Goal: Task Accomplishment & Management: Manage account settings

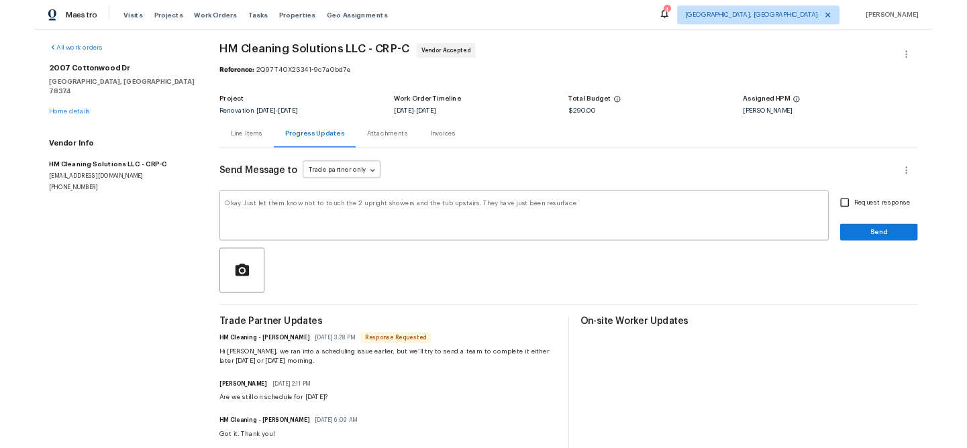
scroll to position [3, 0]
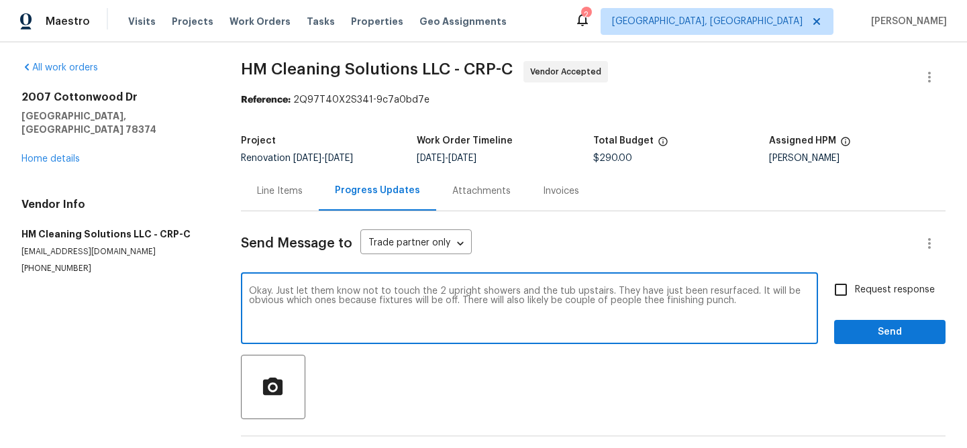
type textarea "Okay. Just let them know not to touch the 2 upright showers and the tub upstair…"
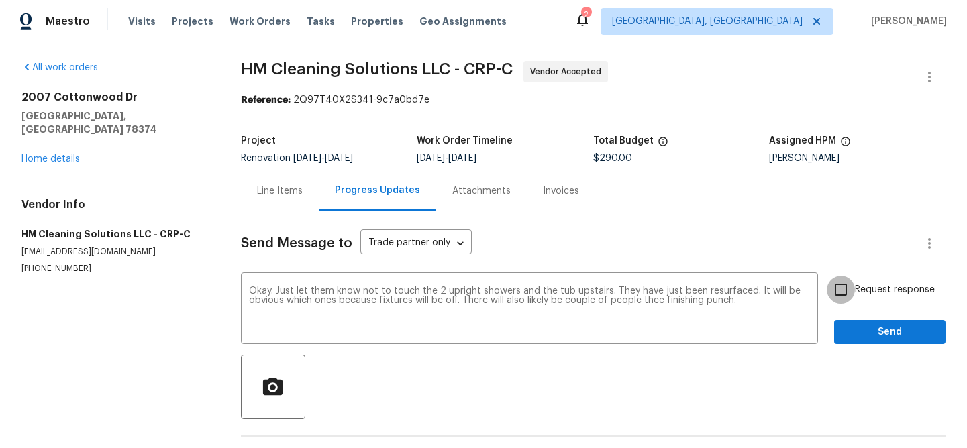
click at [841, 294] on input "Request response" at bounding box center [841, 290] width 28 height 28
checkbox input "true"
click at [871, 338] on span "Send" at bounding box center [890, 332] width 90 height 17
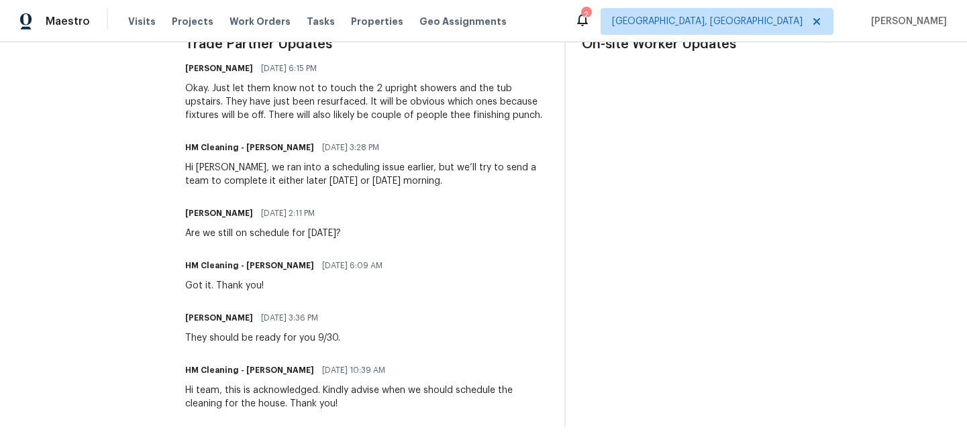
scroll to position [0, 0]
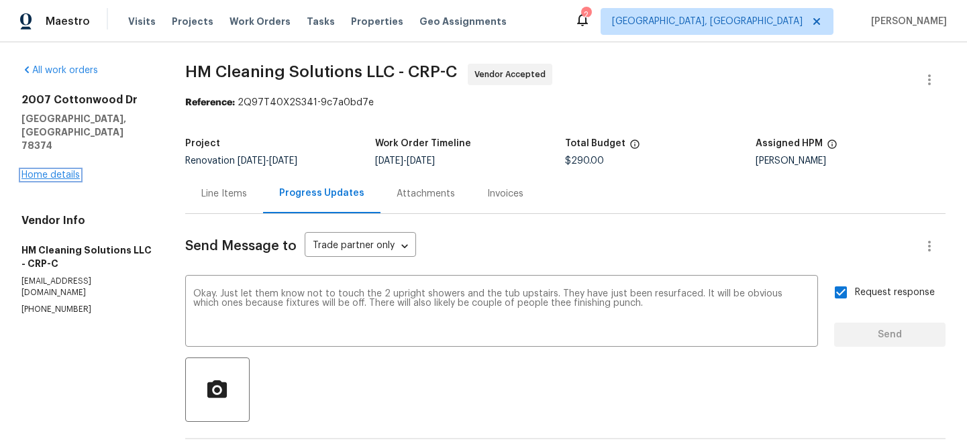
click at [52, 171] on link "Home details" at bounding box center [50, 175] width 58 height 9
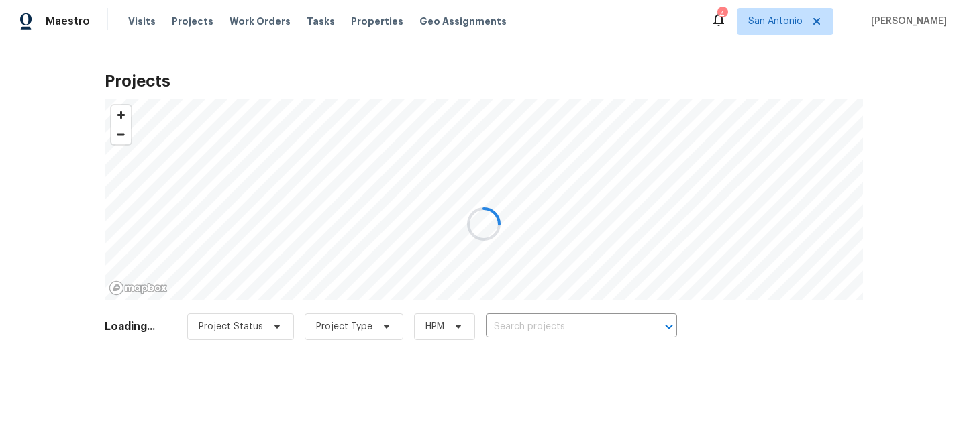
click at [832, 22] on div at bounding box center [483, 224] width 967 height 448
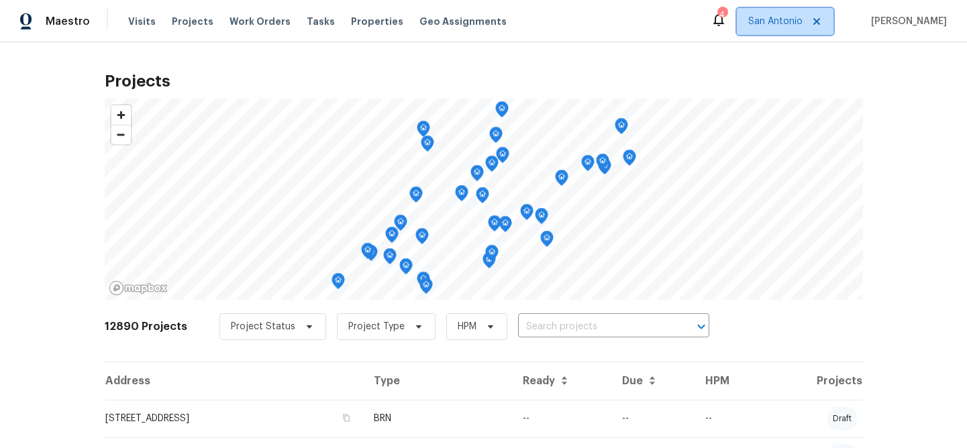
click at [820, 23] on icon at bounding box center [817, 21] width 7 height 7
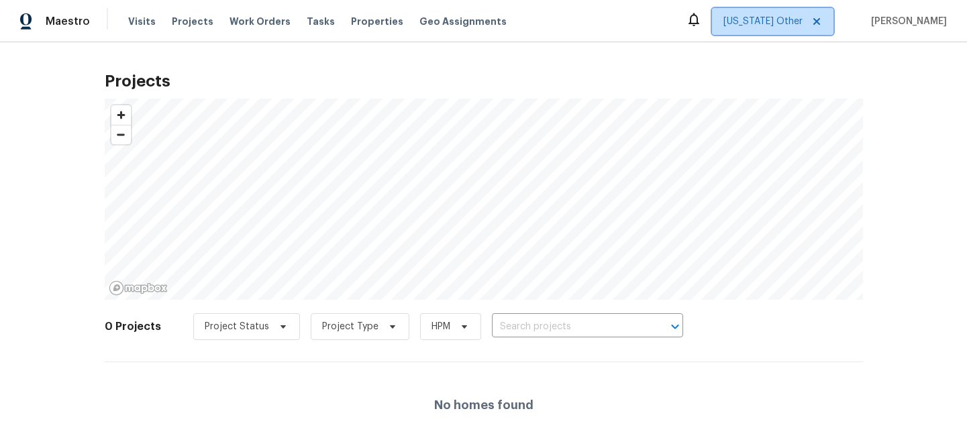
click at [820, 23] on icon at bounding box center [817, 21] width 7 height 7
click at [822, 21] on icon at bounding box center [817, 21] width 11 height 11
click at [788, 22] on span "Alabama Other" at bounding box center [763, 21] width 79 height 13
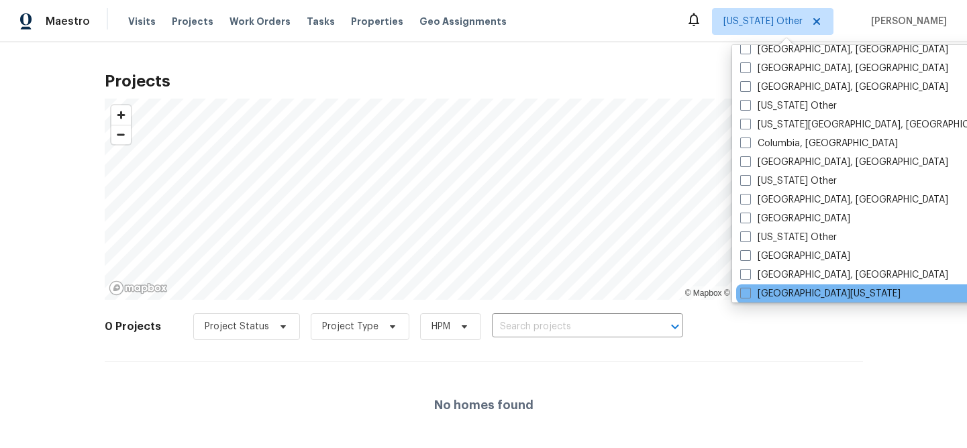
scroll to position [336, 0]
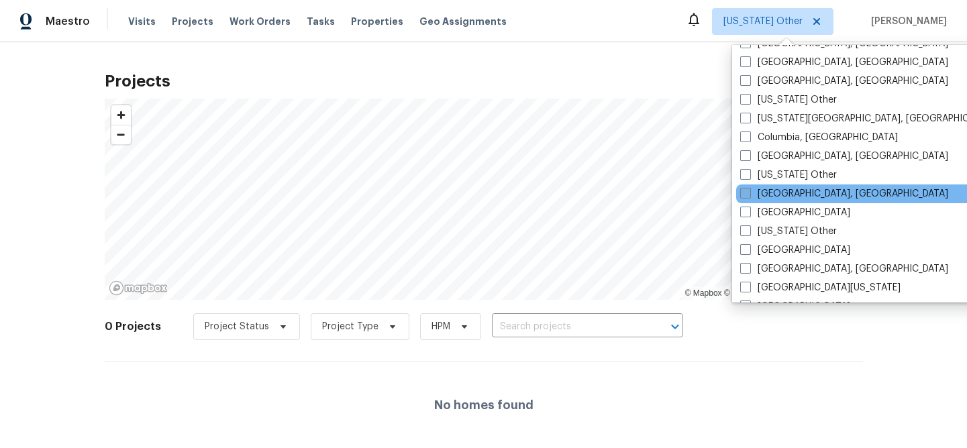
click at [794, 195] on label "[GEOGRAPHIC_DATA], [GEOGRAPHIC_DATA]" at bounding box center [845, 193] width 208 height 13
click at [749, 195] on input "[GEOGRAPHIC_DATA], [GEOGRAPHIC_DATA]" at bounding box center [745, 191] width 9 height 9
checkbox input "true"
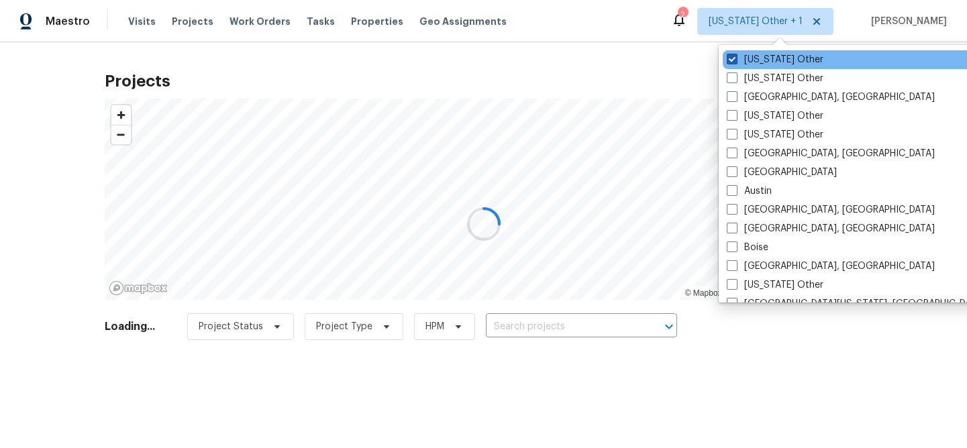
click at [735, 54] on span at bounding box center [732, 59] width 11 height 11
click at [735, 54] on input "Alabama Other" at bounding box center [731, 57] width 9 height 9
checkbox input "false"
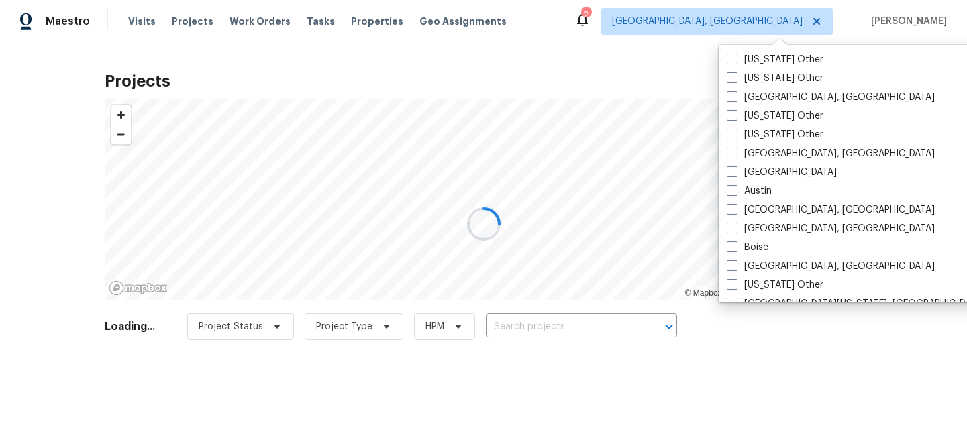
click at [610, 75] on div at bounding box center [483, 224] width 967 height 448
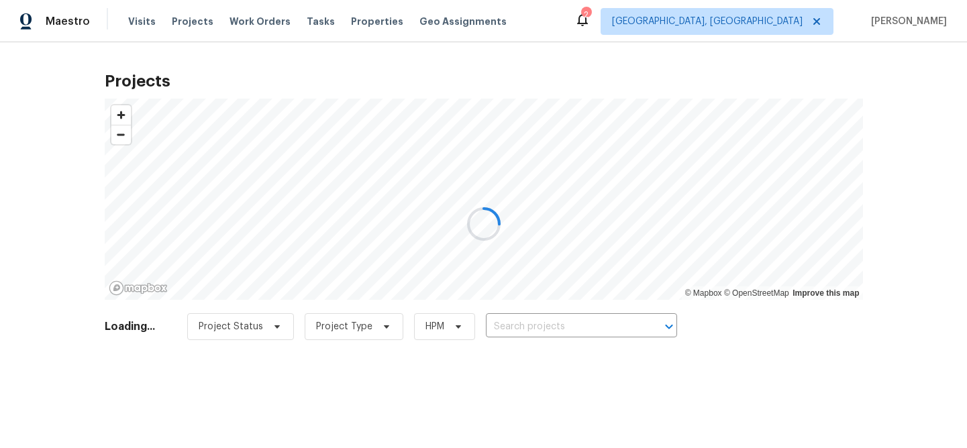
click at [366, 21] on div at bounding box center [483, 224] width 967 height 448
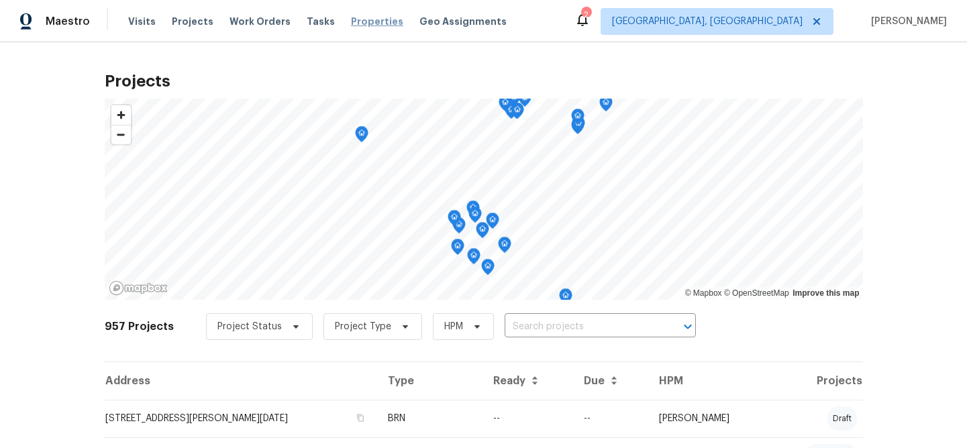
click at [363, 22] on span "Properties" at bounding box center [377, 21] width 52 height 13
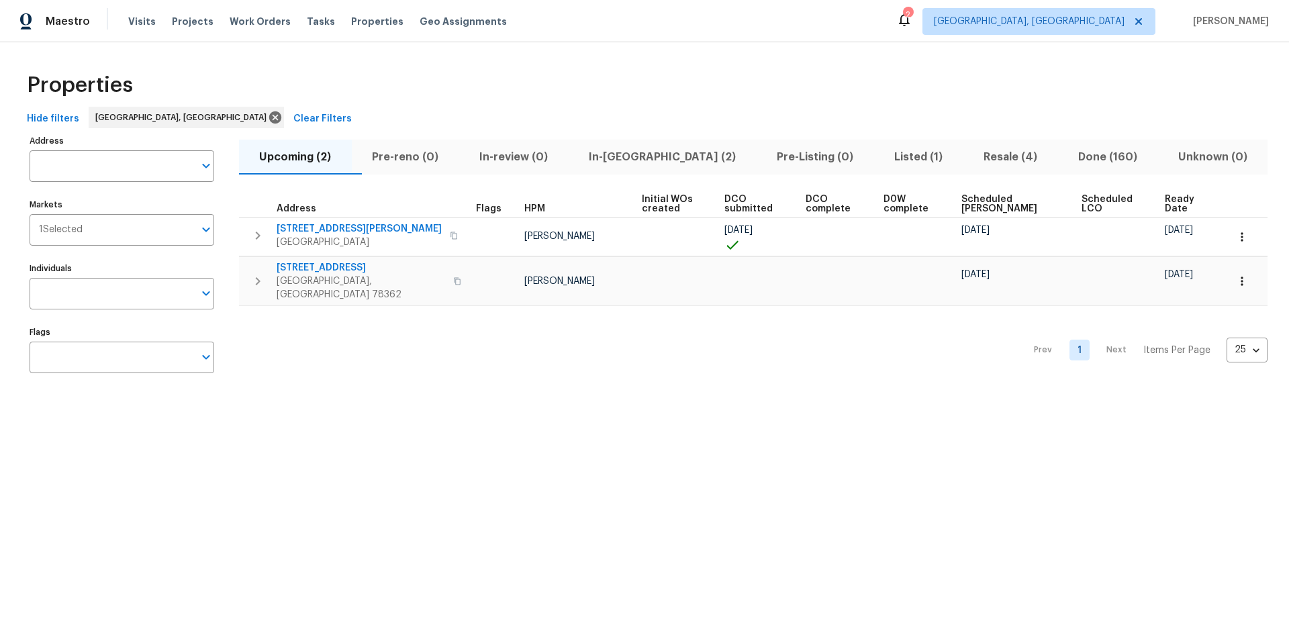
click at [653, 150] on span "In-reno (2)" at bounding box center [663, 157] width 172 height 19
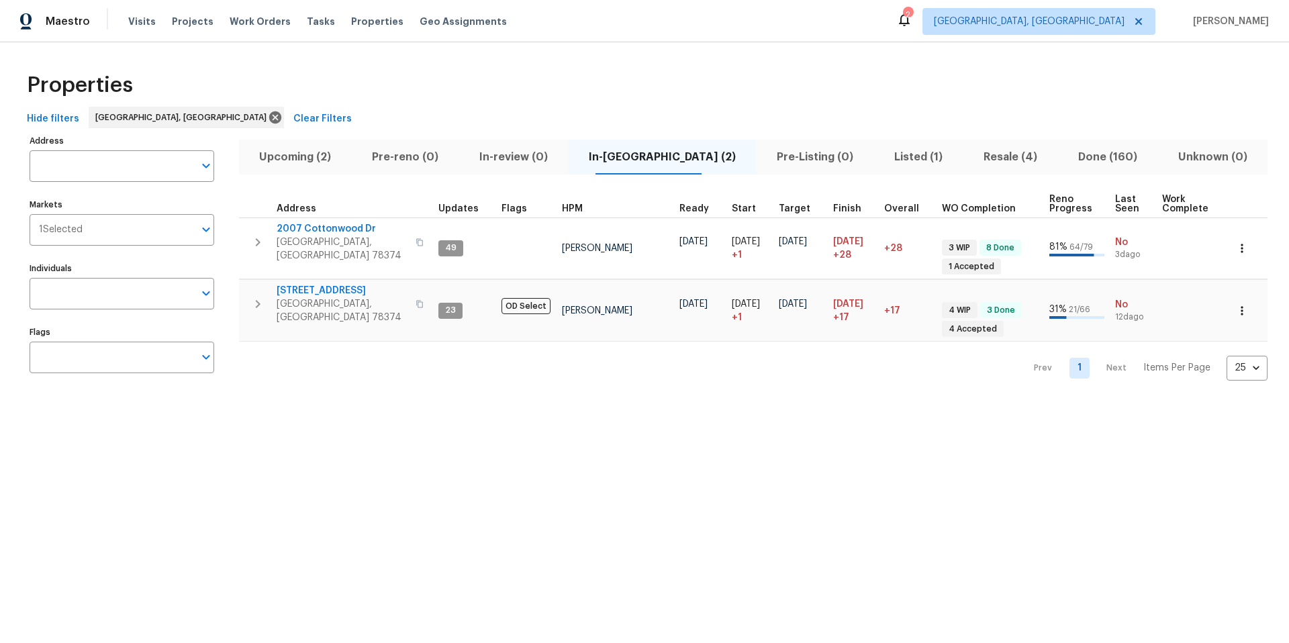
click at [765, 165] on span "Pre-Listing (0)" at bounding box center [815, 157] width 101 height 19
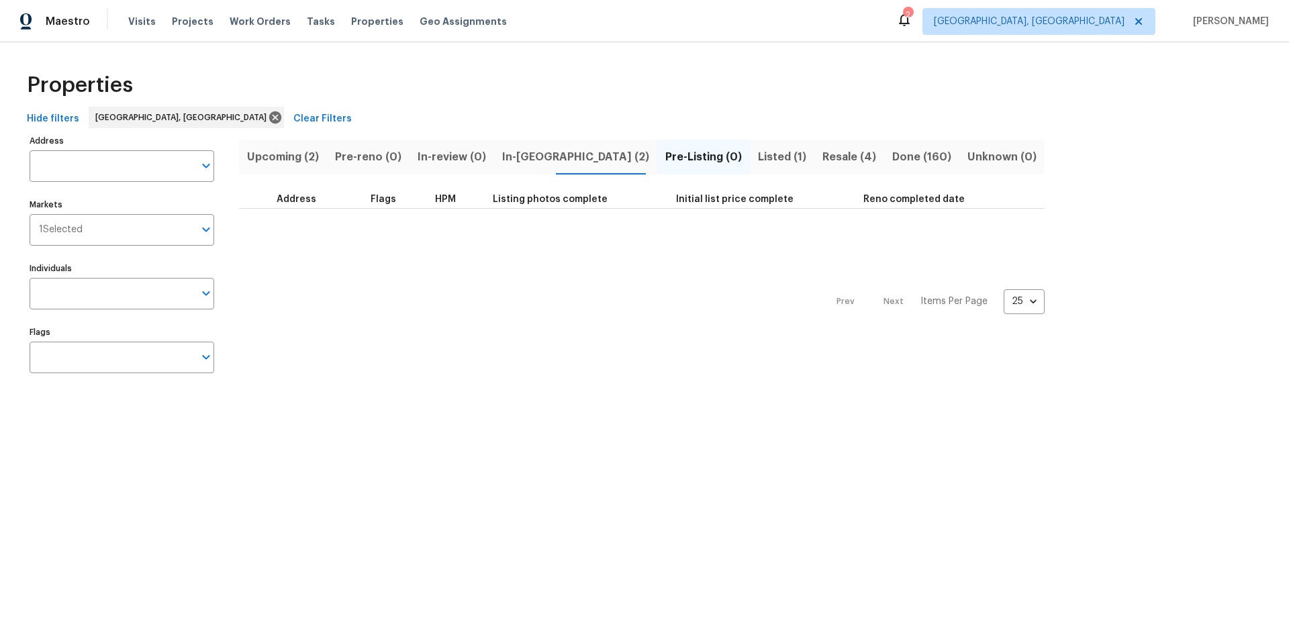
click at [822, 162] on span "Resale (4)" at bounding box center [849, 157] width 54 height 19
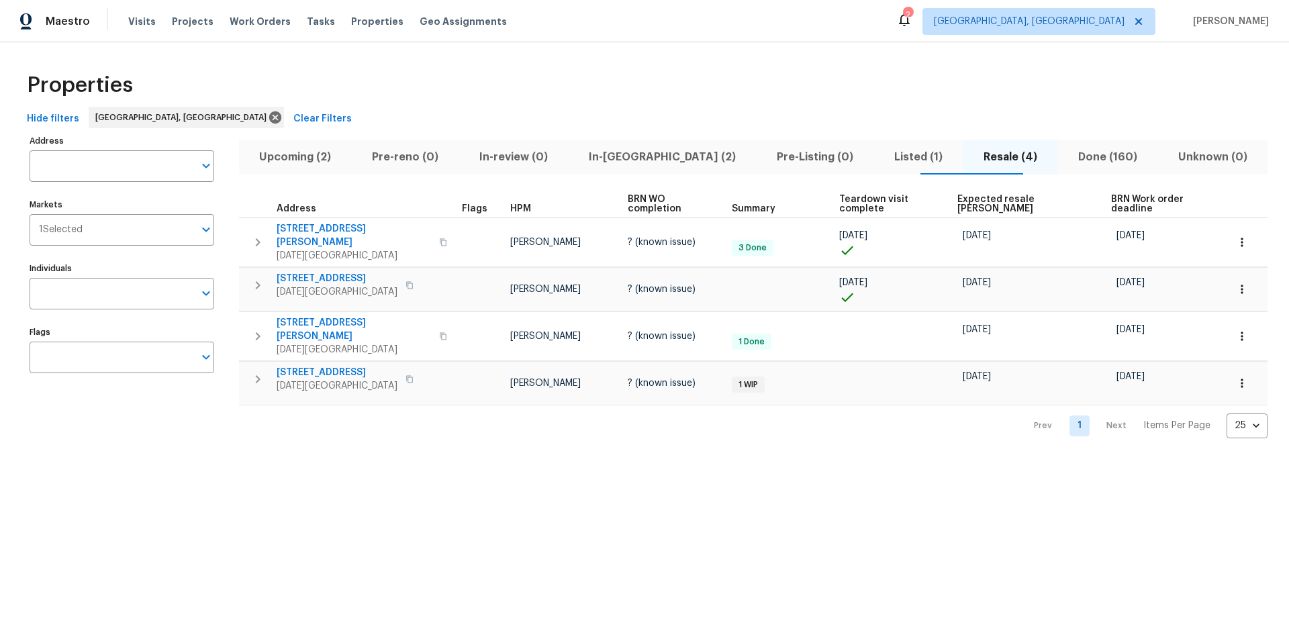
click at [296, 156] on span "Upcoming (2)" at bounding box center [295, 157] width 97 height 19
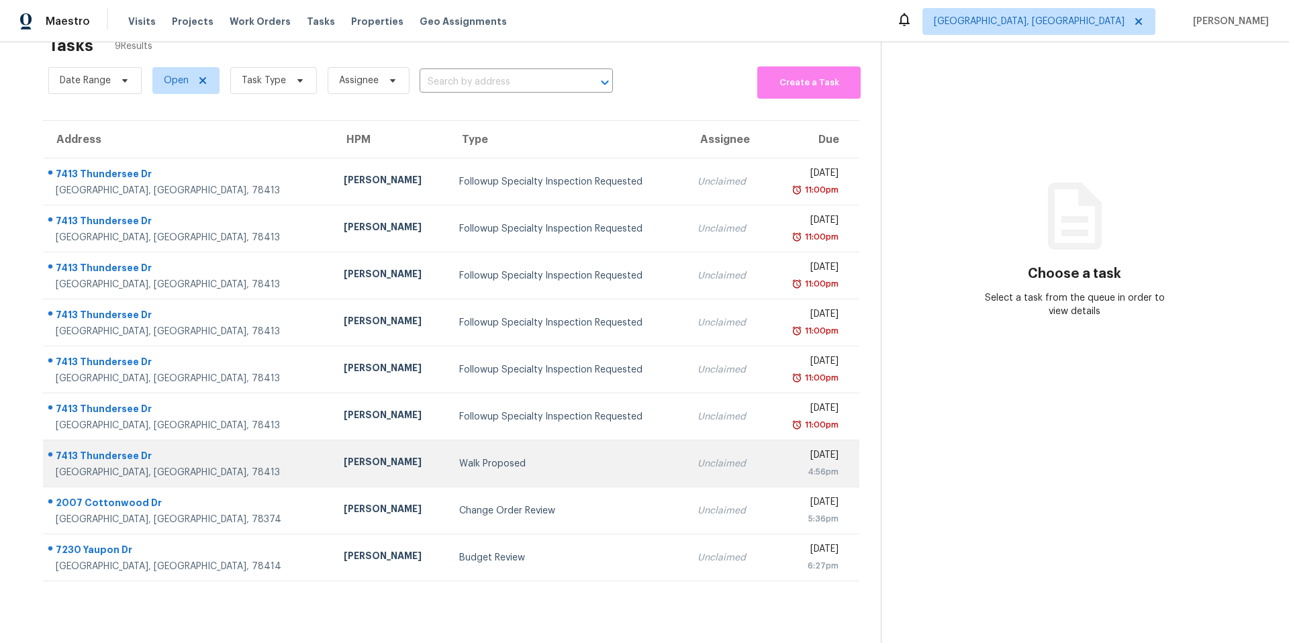
scroll to position [52, 0]
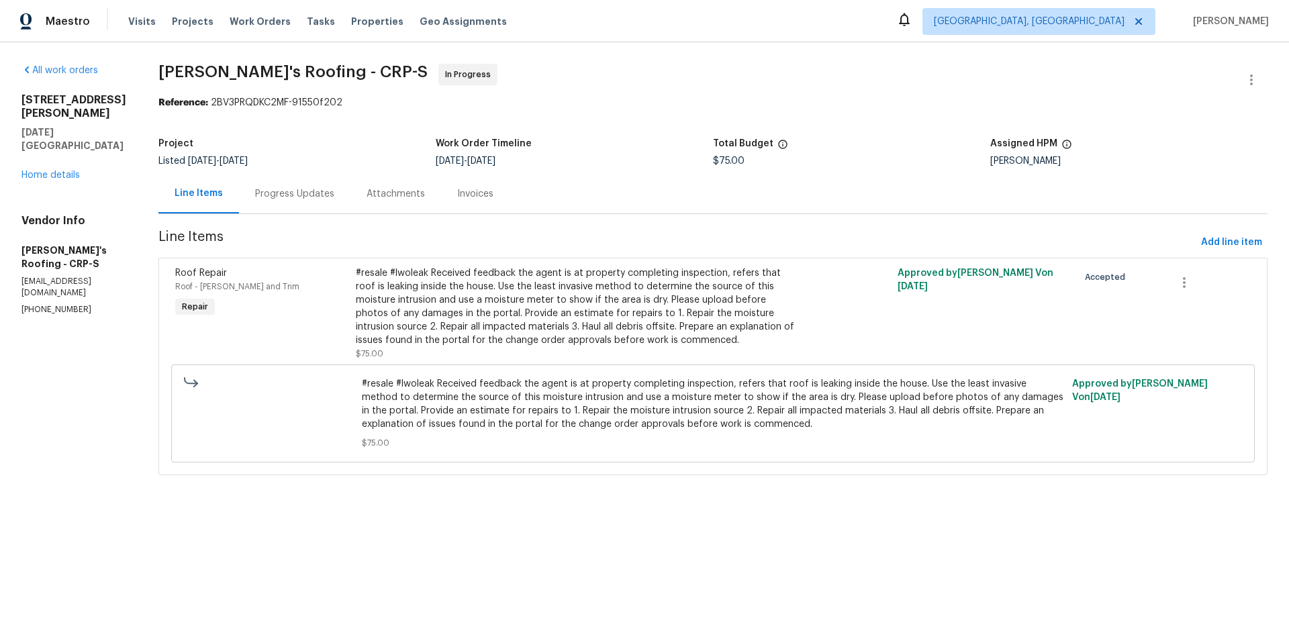
click at [285, 195] on div "Progress Updates" at bounding box center [294, 193] width 79 height 13
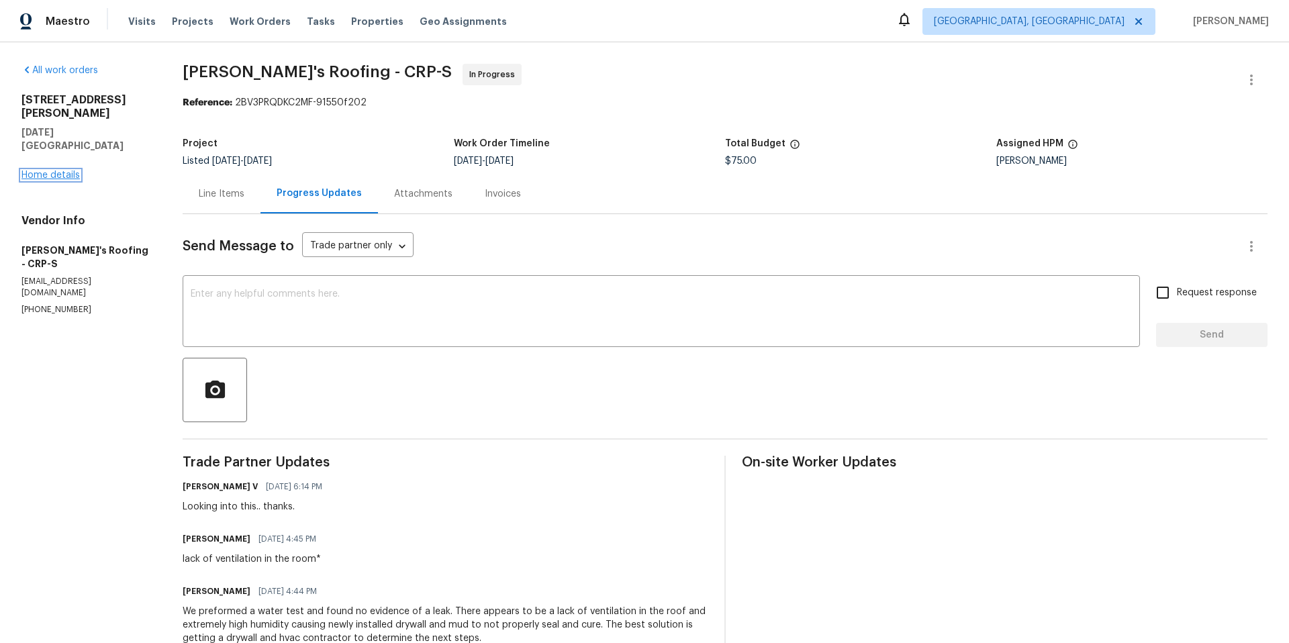
click at [60, 171] on link "Home details" at bounding box center [50, 175] width 58 height 9
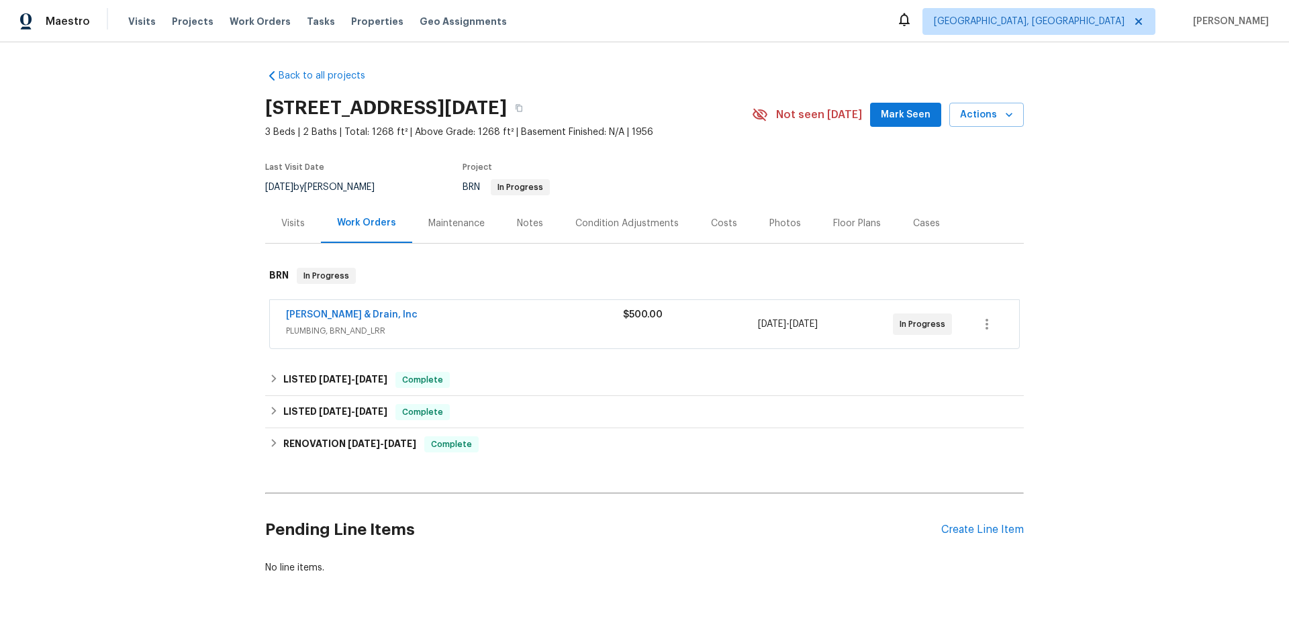
scroll to position [3, 0]
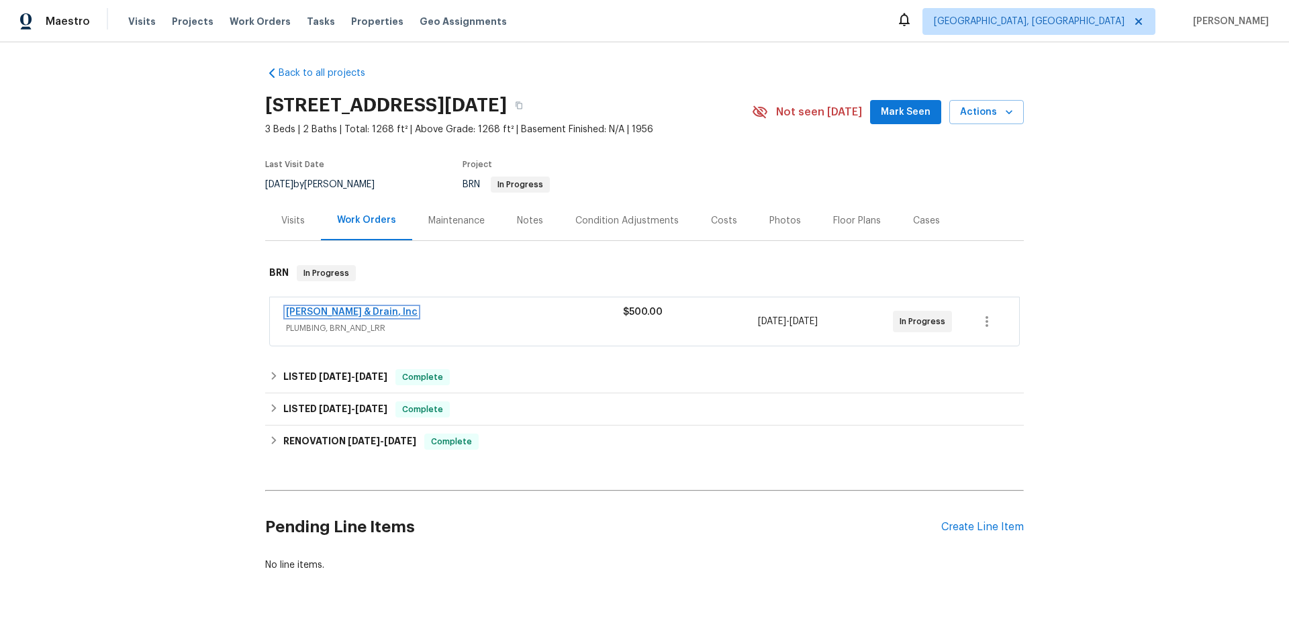
click at [361, 315] on link "Owen Plumbing & Drain, Inc" at bounding box center [352, 312] width 132 height 9
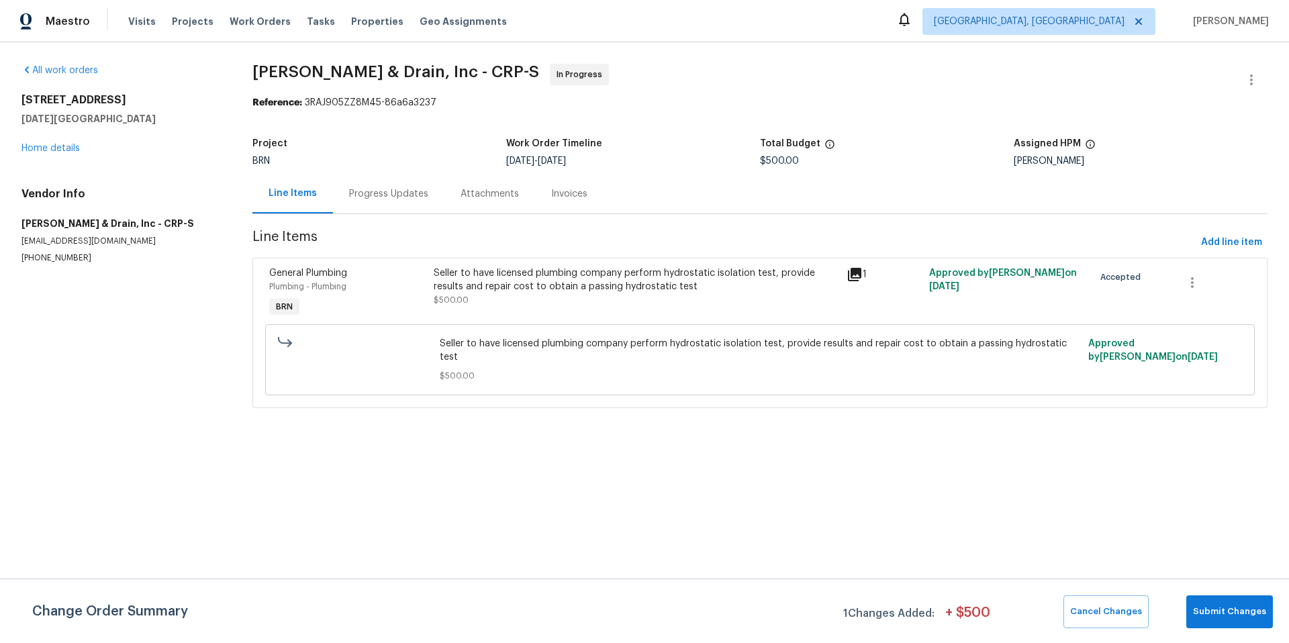
click at [362, 195] on div "Progress Updates" at bounding box center [388, 193] width 79 height 13
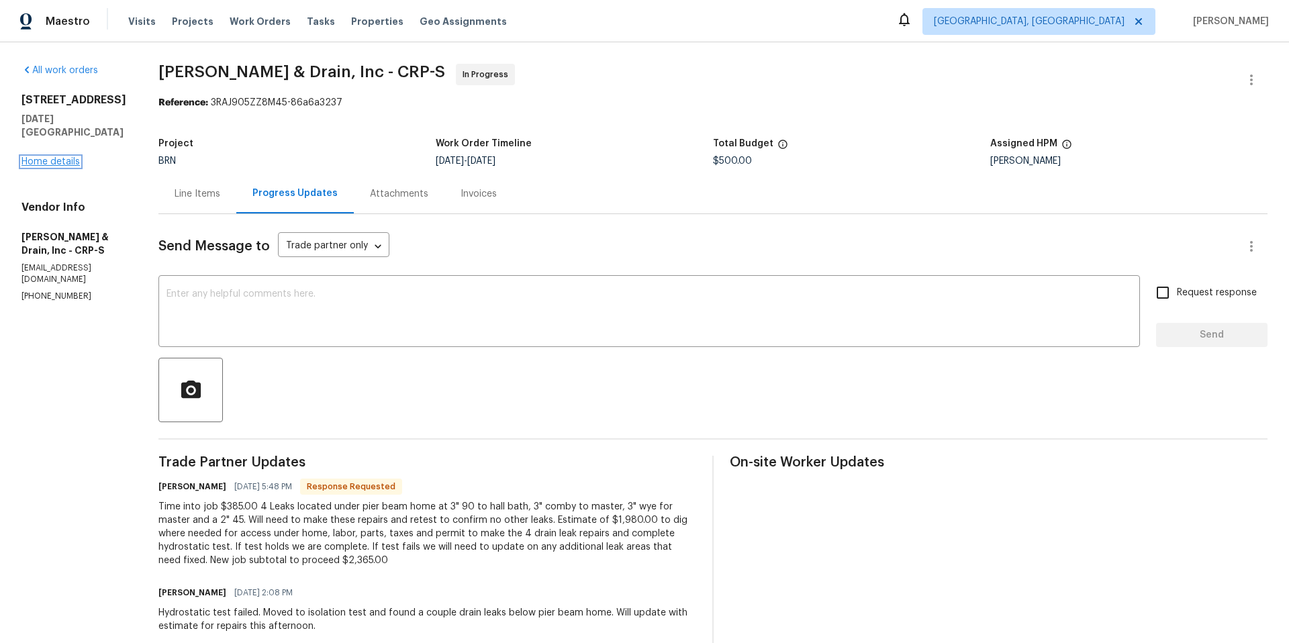
click at [71, 163] on link "Home details" at bounding box center [50, 161] width 58 height 9
